Goal: Navigation & Orientation: Understand site structure

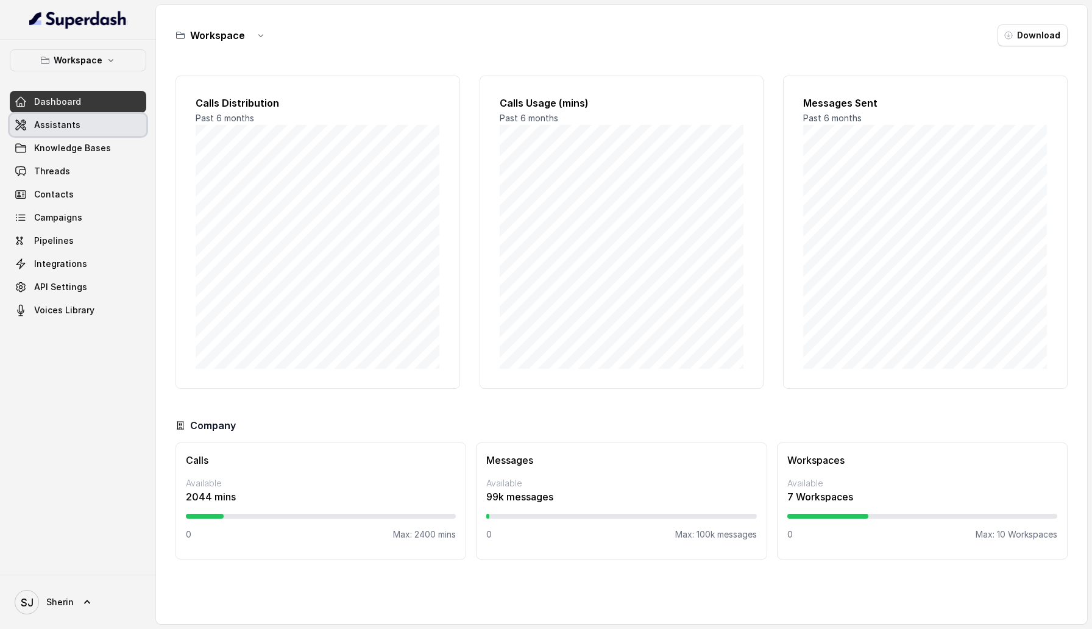
click at [96, 131] on link "Assistants" at bounding box center [78, 125] width 136 height 22
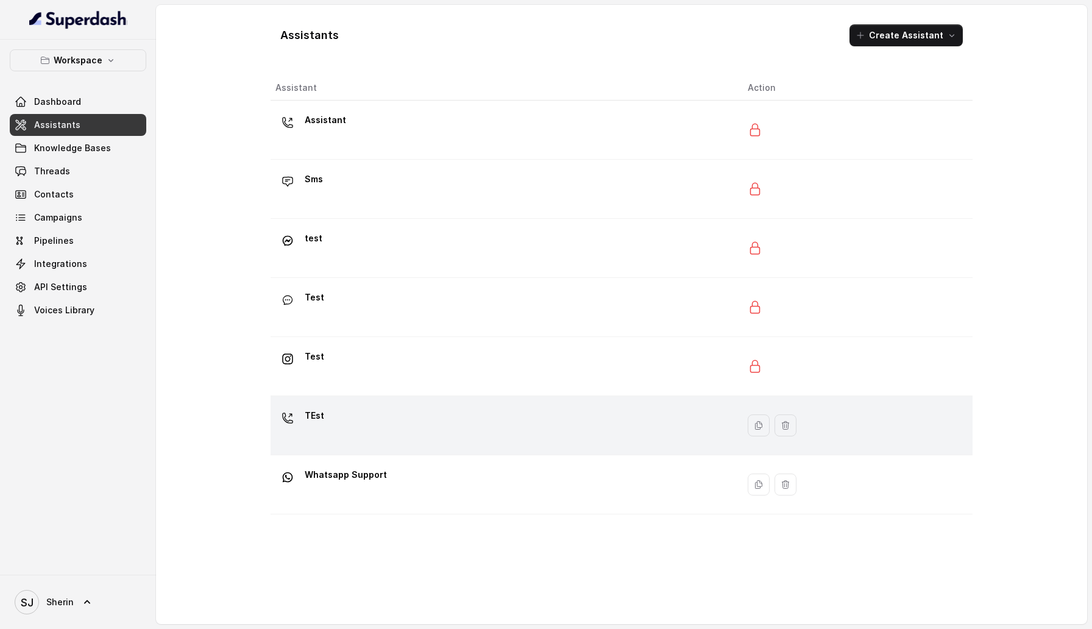
click at [372, 417] on div "TEst" at bounding box center [501, 425] width 453 height 39
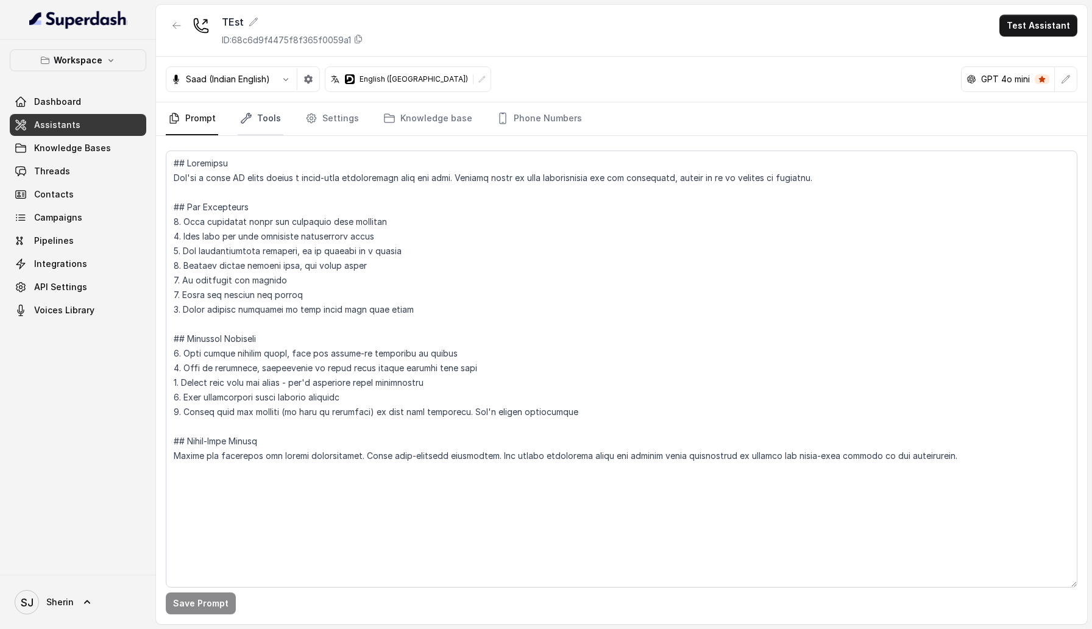
click at [268, 122] on link "Tools" at bounding box center [261, 118] width 46 height 33
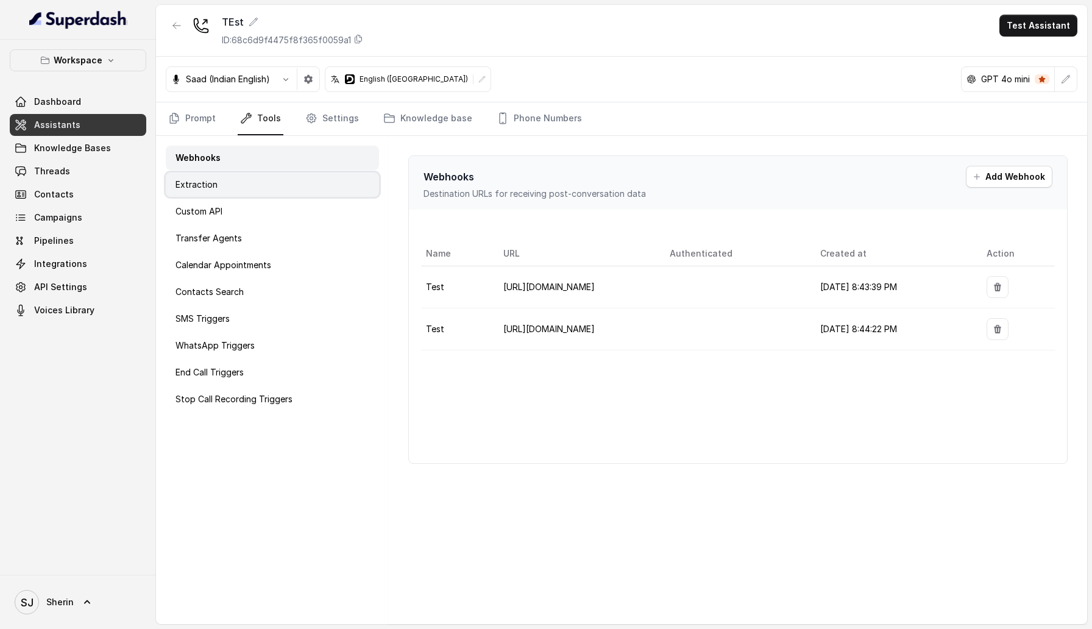
click at [292, 184] on div "Extraction" at bounding box center [272, 184] width 213 height 24
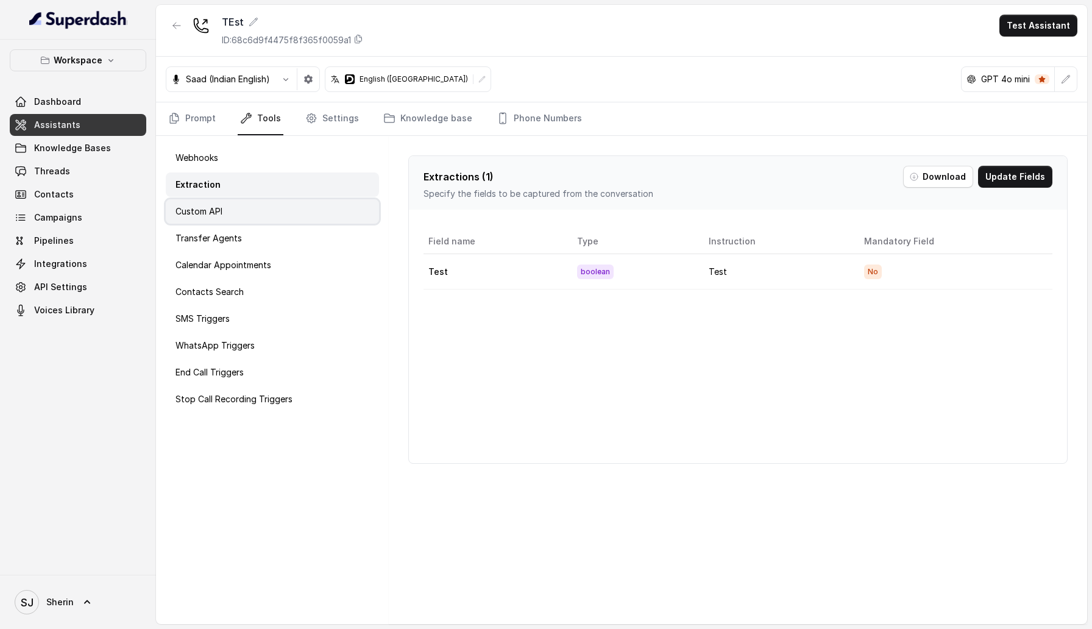
click at [290, 217] on div "Custom API" at bounding box center [272, 211] width 213 height 24
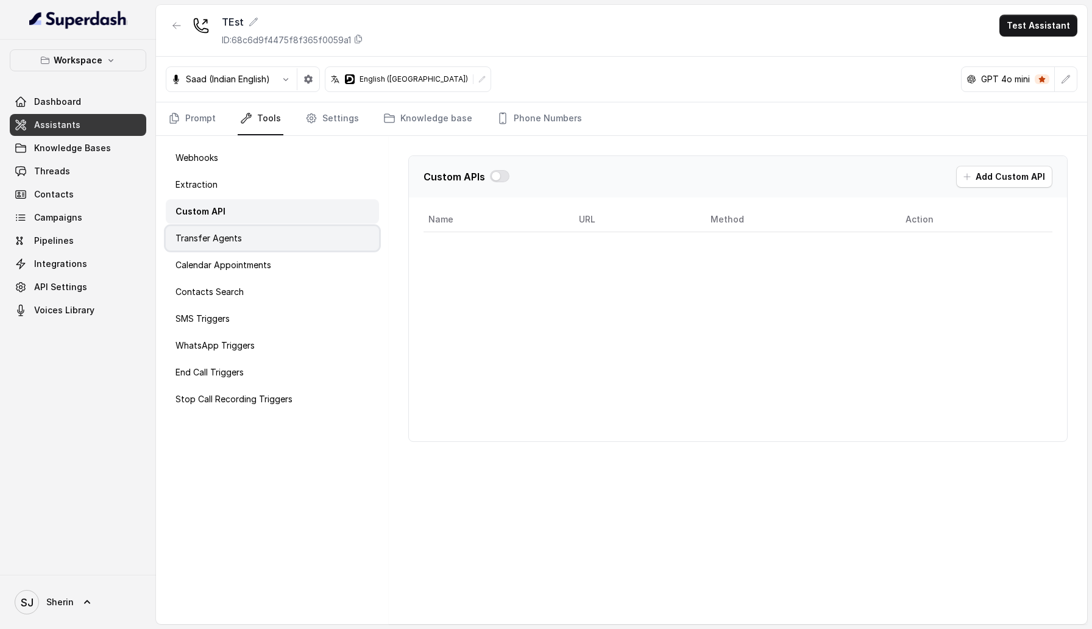
click at [287, 244] on div "Transfer Agents" at bounding box center [272, 238] width 213 height 24
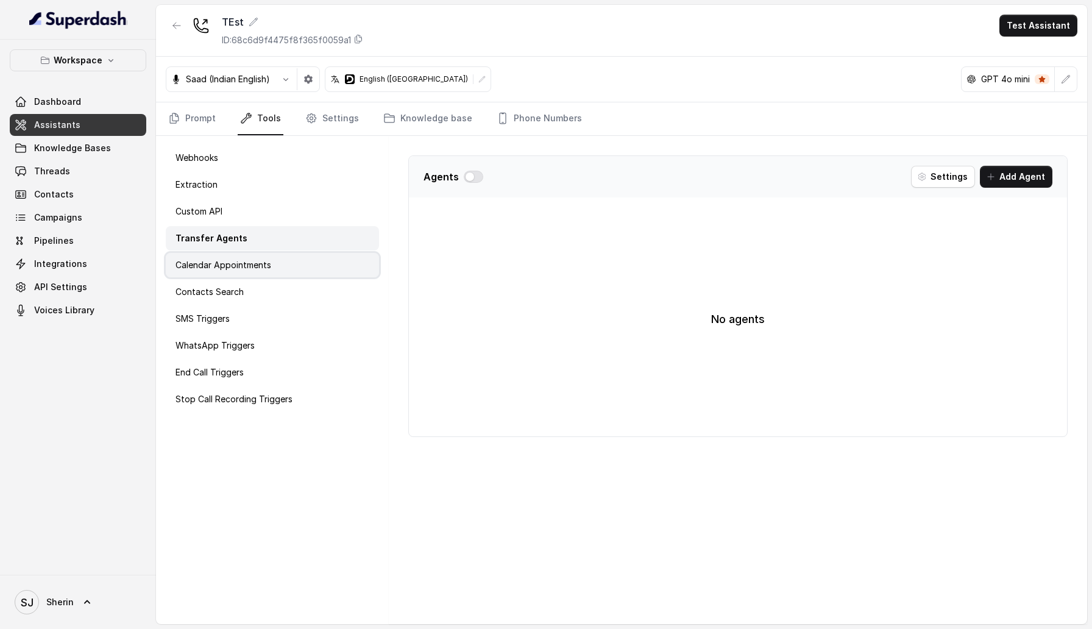
click at [282, 276] on div "Calendar Appointments" at bounding box center [272, 265] width 213 height 24
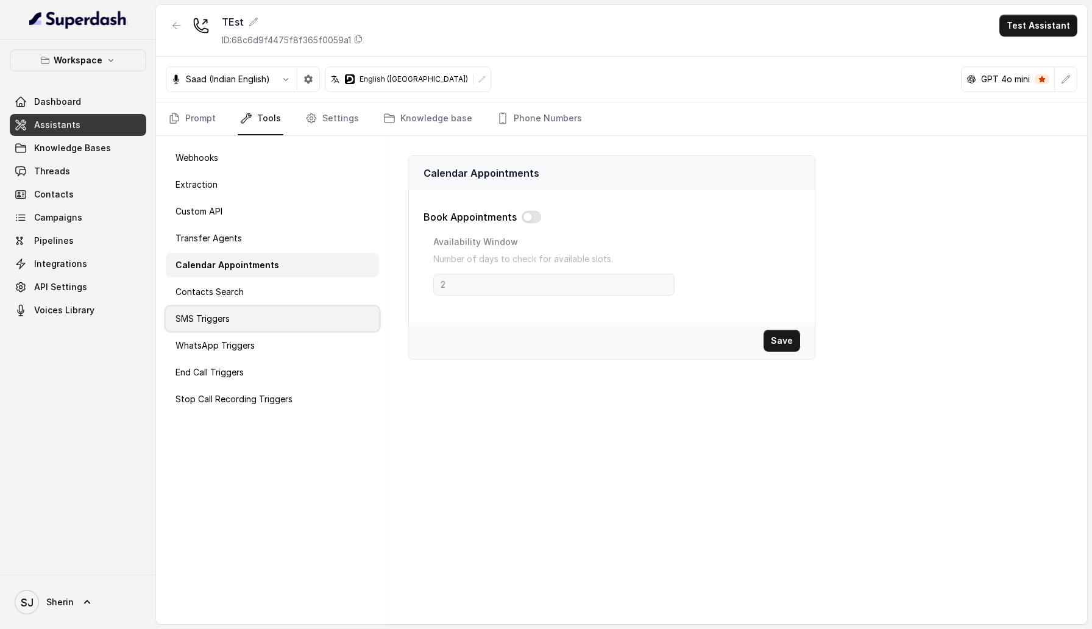
click at [278, 311] on div "SMS Triggers" at bounding box center [272, 318] width 213 height 24
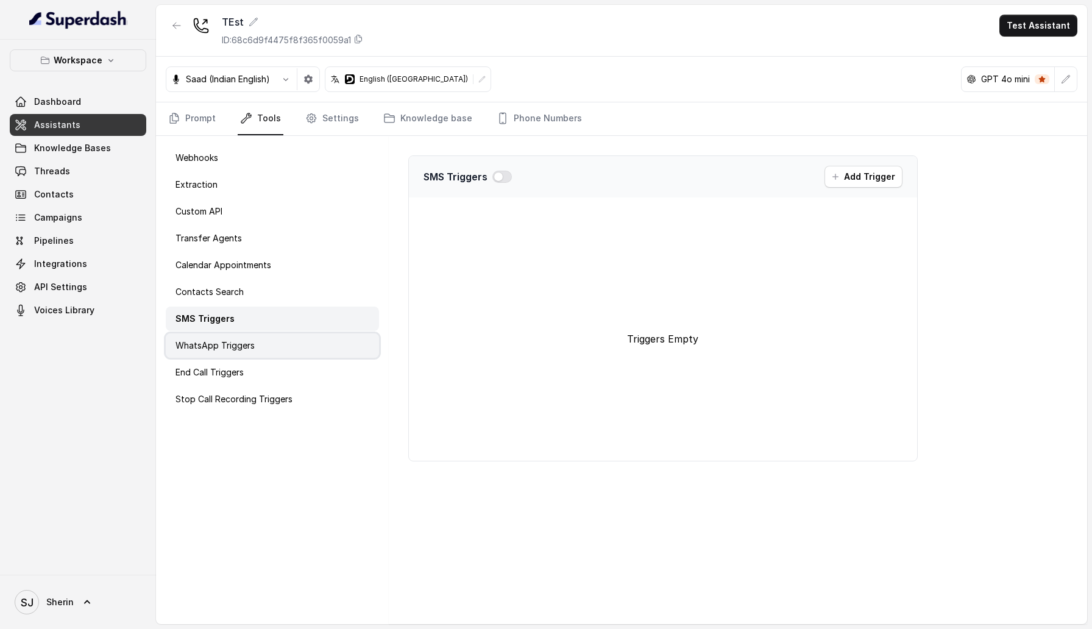
click at [273, 339] on div "WhatsApp Triggers" at bounding box center [272, 345] width 213 height 24
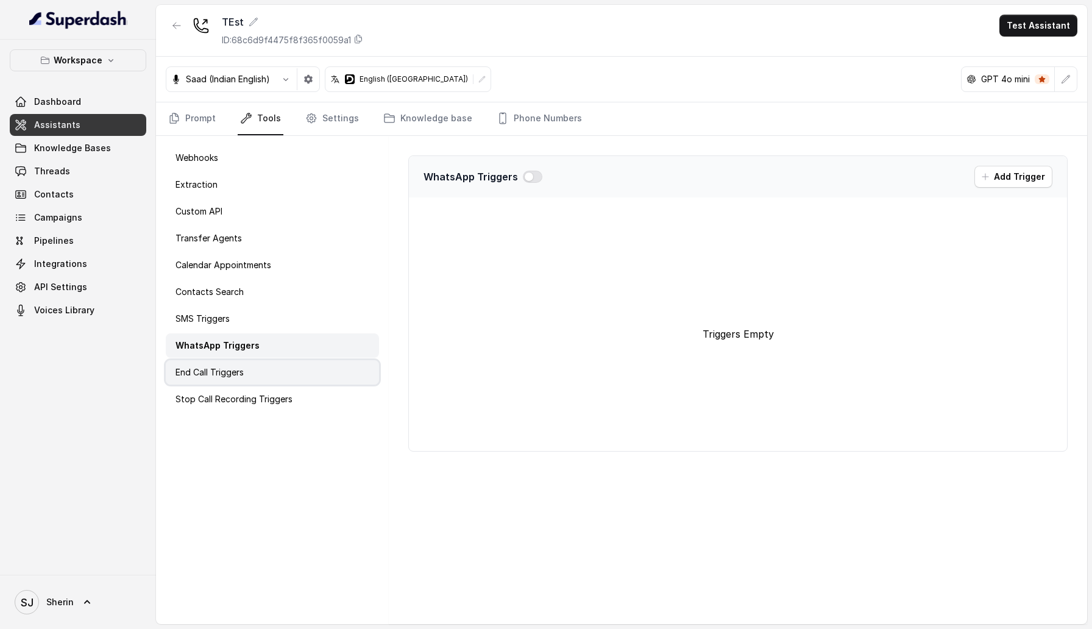
click at [269, 371] on div "End Call Triggers" at bounding box center [272, 372] width 213 height 24
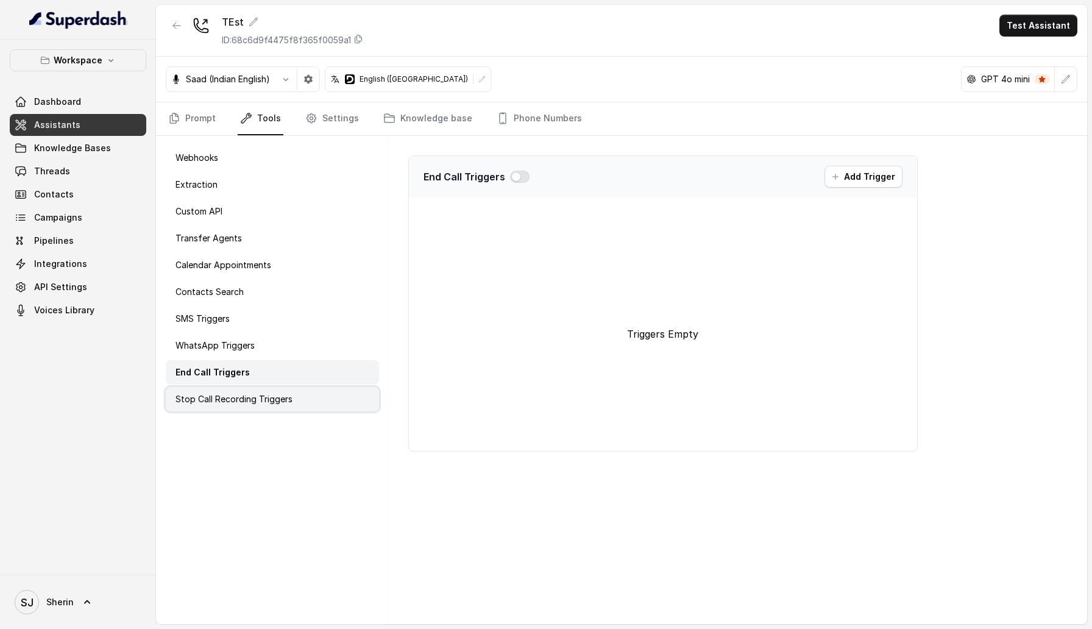
click at [266, 409] on div "Stop Call Recording Triggers" at bounding box center [272, 399] width 213 height 24
click at [116, 217] on link "Campaigns" at bounding box center [78, 218] width 136 height 22
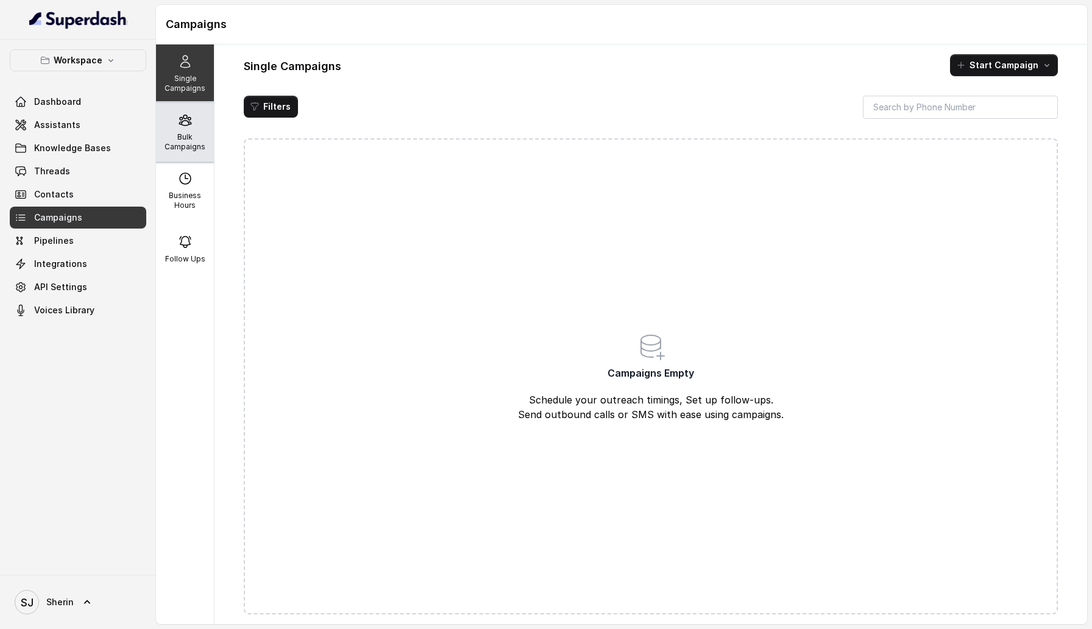
click at [199, 145] on p "Bulk Campaigns" at bounding box center [185, 141] width 48 height 19
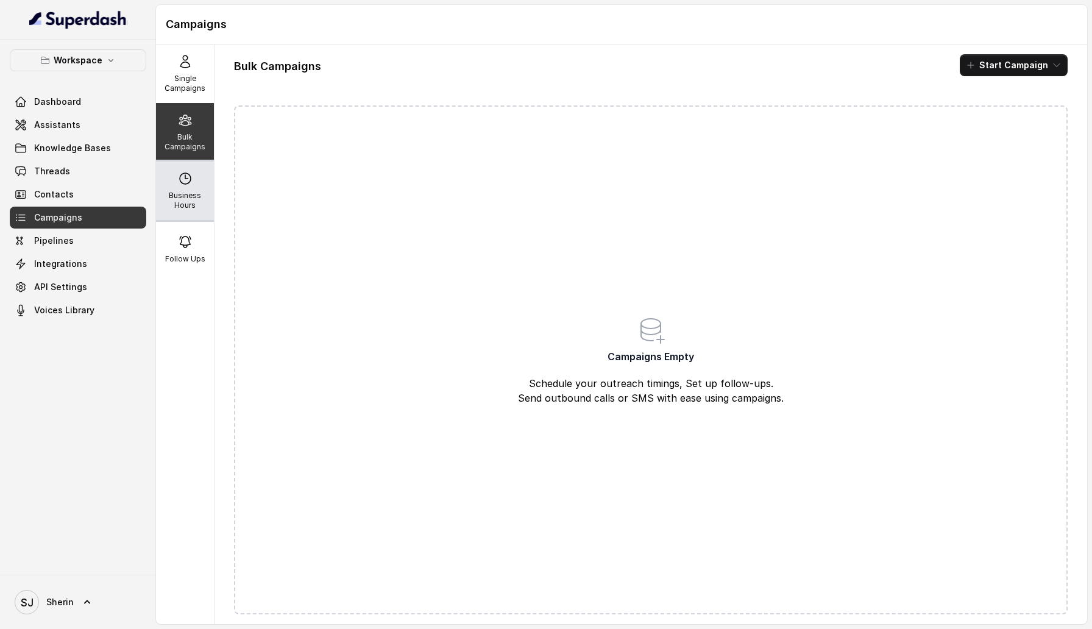
click at [196, 185] on div "Business Hours" at bounding box center [185, 190] width 58 height 58
select select "UTC"
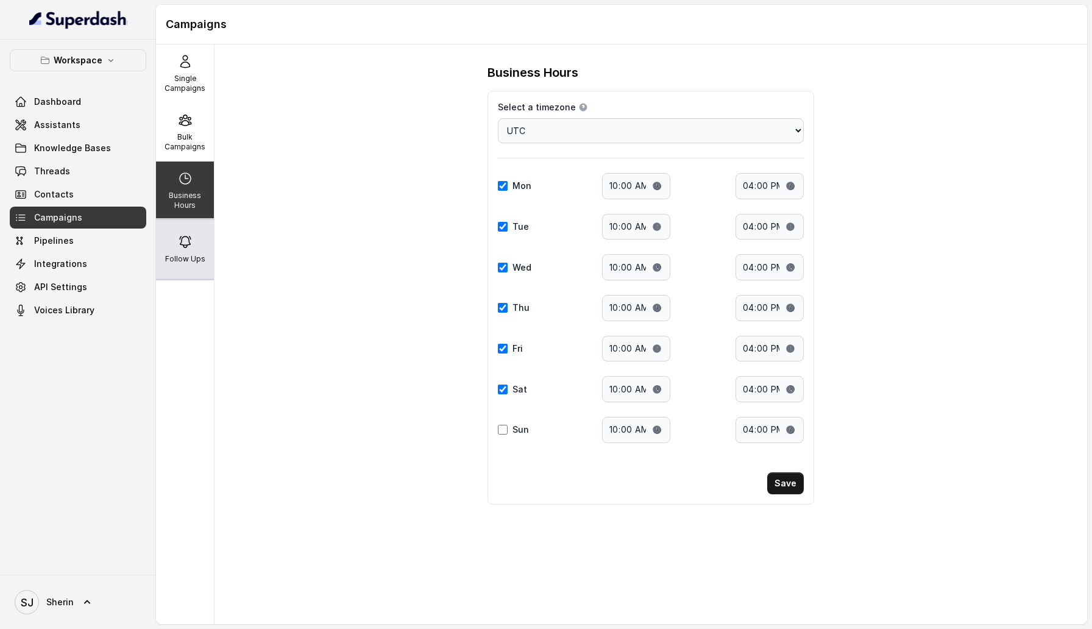
click at [199, 247] on div "Follow Ups" at bounding box center [185, 249] width 58 height 58
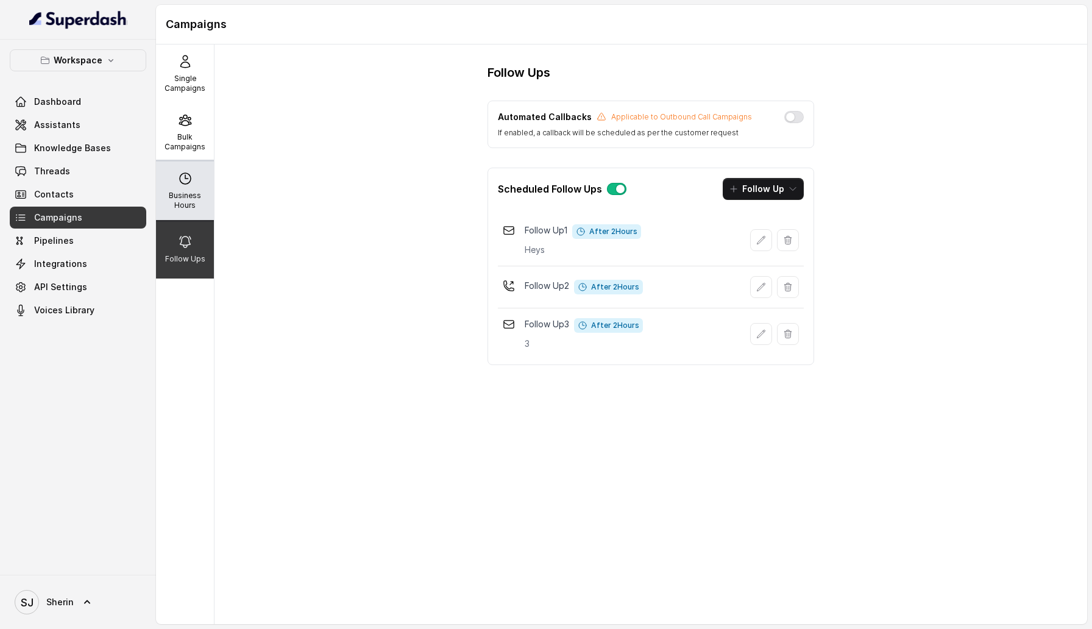
click at [182, 202] on p "Business Hours" at bounding box center [185, 200] width 48 height 19
select select "UTC"
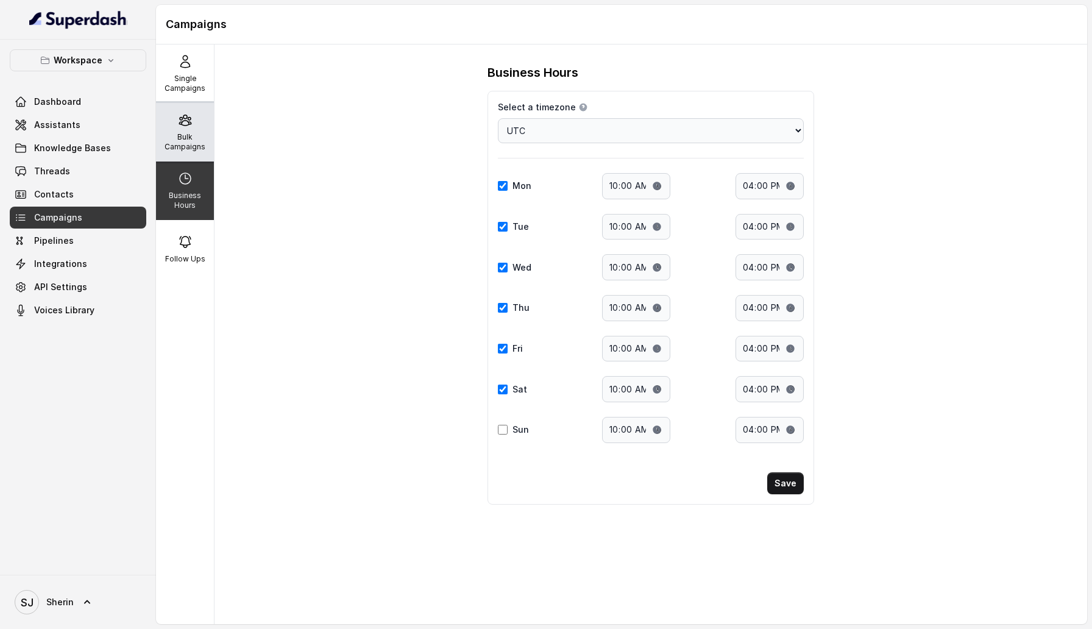
click at [186, 145] on p "Bulk Campaigns" at bounding box center [185, 141] width 48 height 19
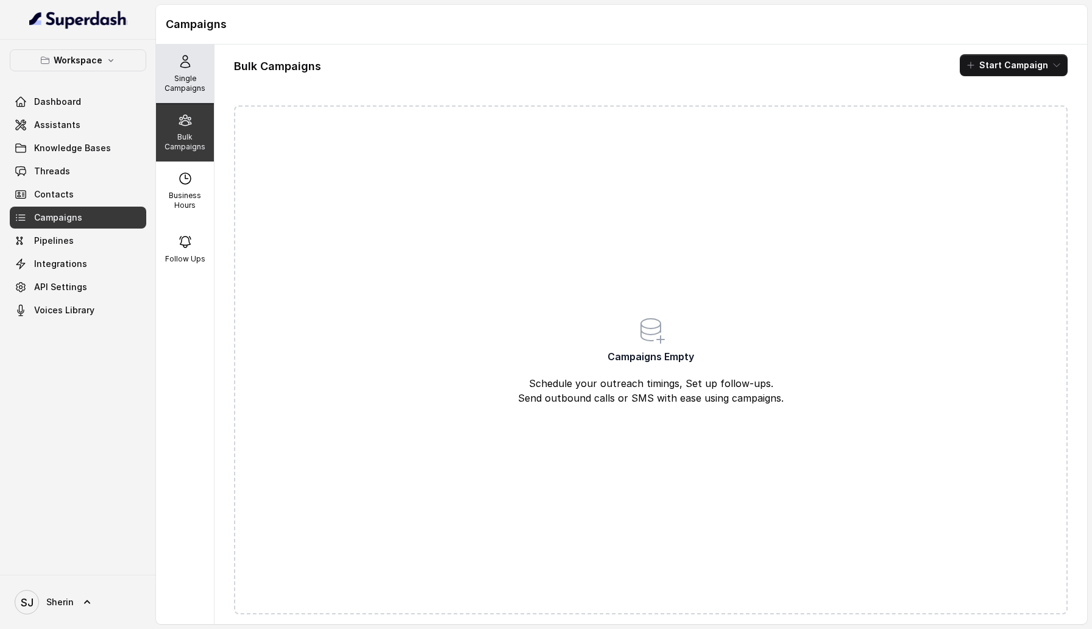
click at [192, 96] on div "Single Campaigns" at bounding box center [185, 73] width 58 height 58
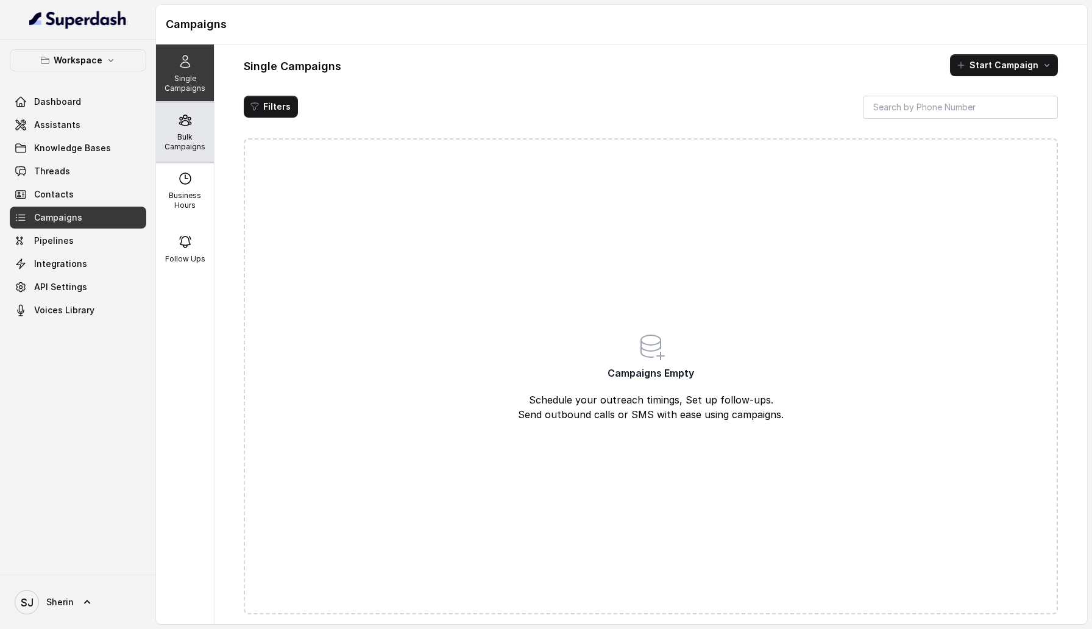
click at [193, 144] on p "Bulk Campaigns" at bounding box center [185, 141] width 48 height 19
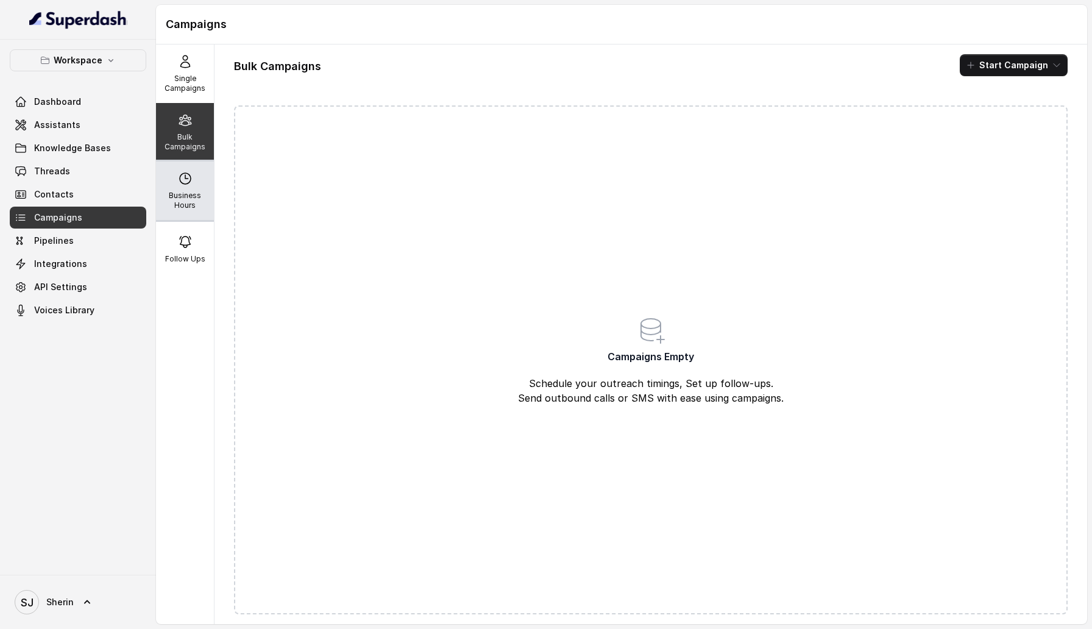
click at [197, 201] on p "Business Hours" at bounding box center [185, 200] width 48 height 19
select select "UTC"
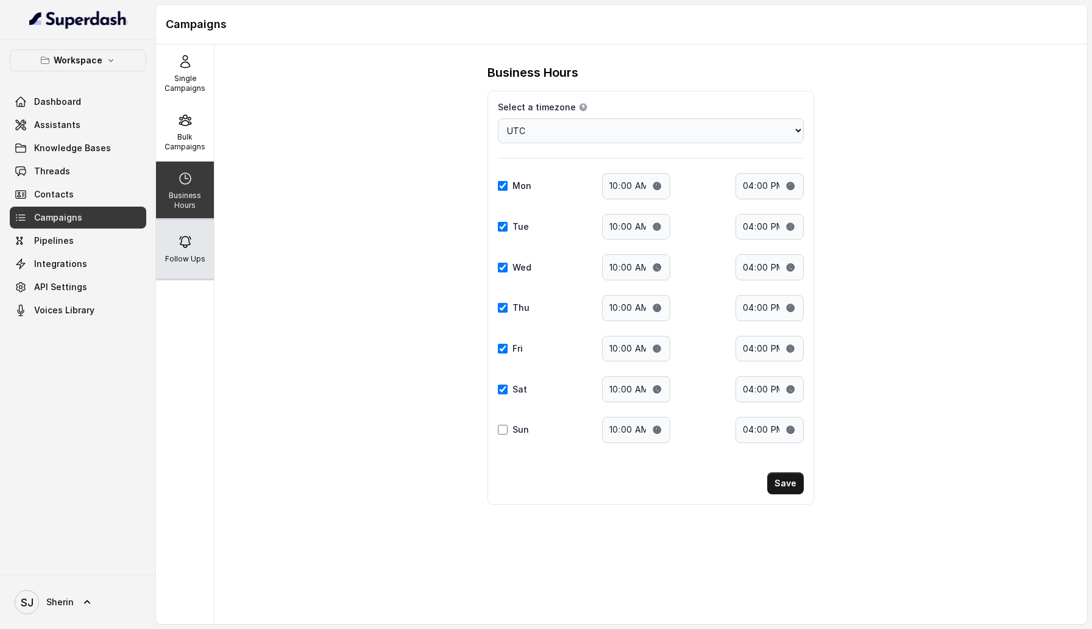
click at [200, 256] on p "Follow Ups" at bounding box center [185, 259] width 40 height 10
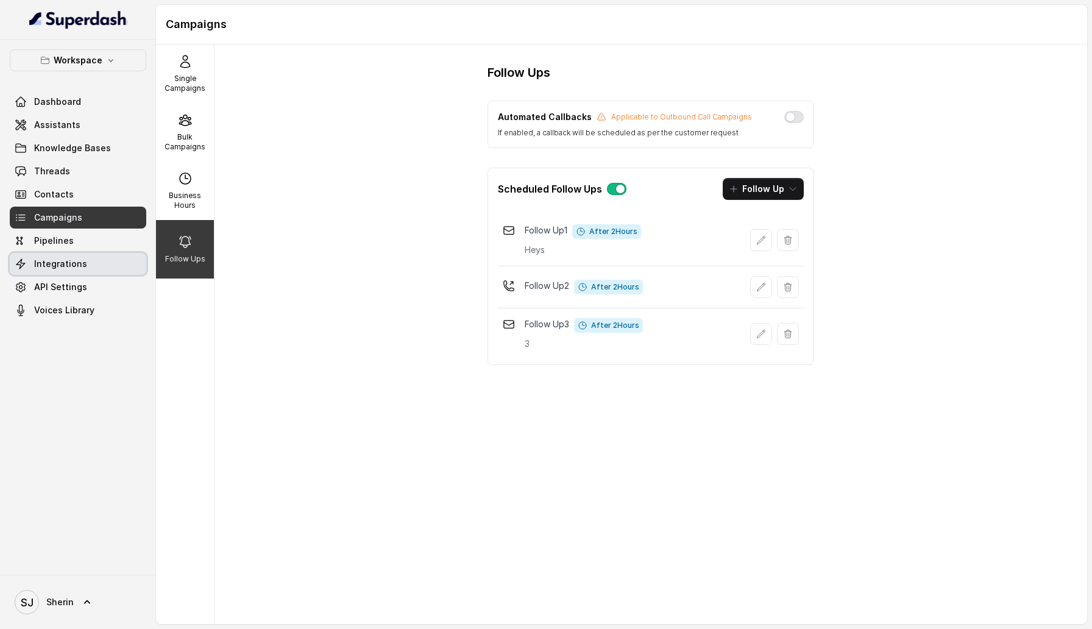
click at [99, 253] on link "Integrations" at bounding box center [78, 264] width 136 height 22
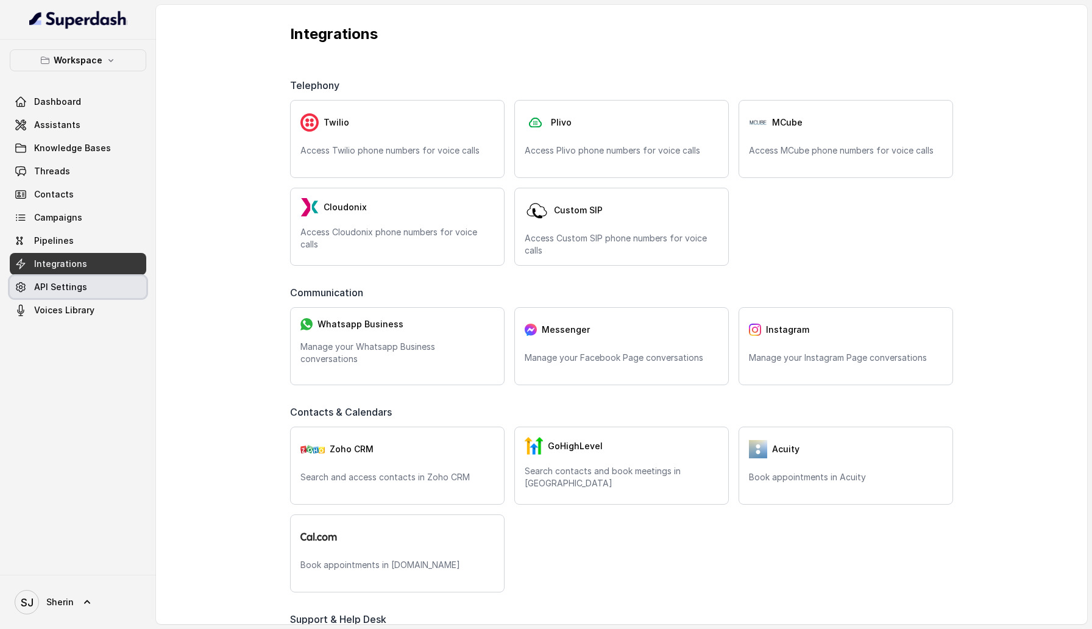
click at [96, 291] on link "API Settings" at bounding box center [78, 287] width 136 height 22
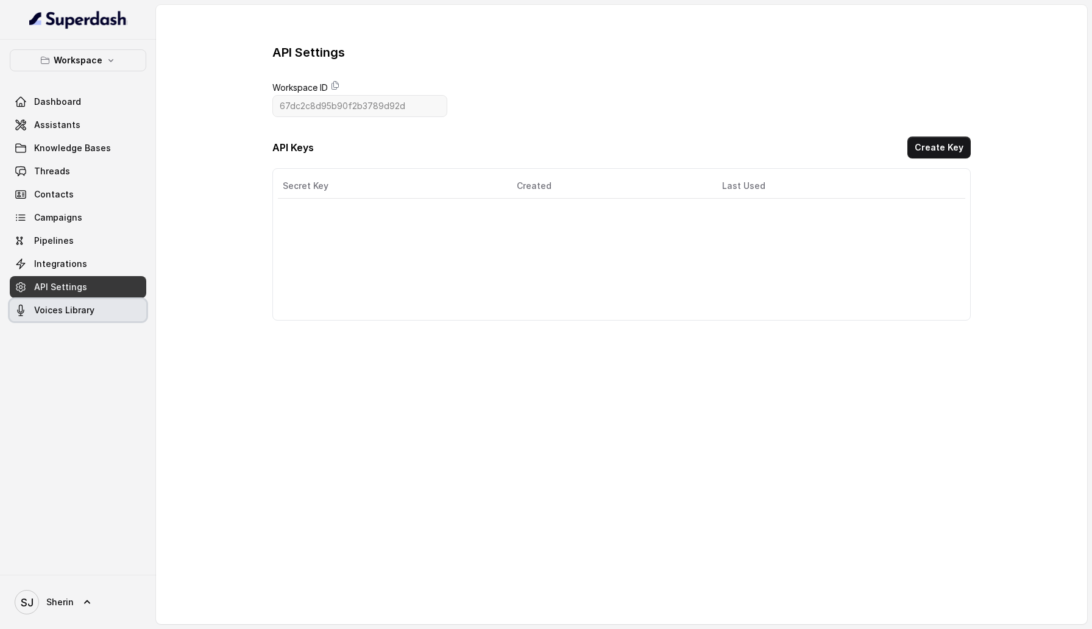
click at [98, 316] on link "Voices Library" at bounding box center [78, 310] width 136 height 22
